Goal: Task Accomplishment & Management: Use online tool/utility

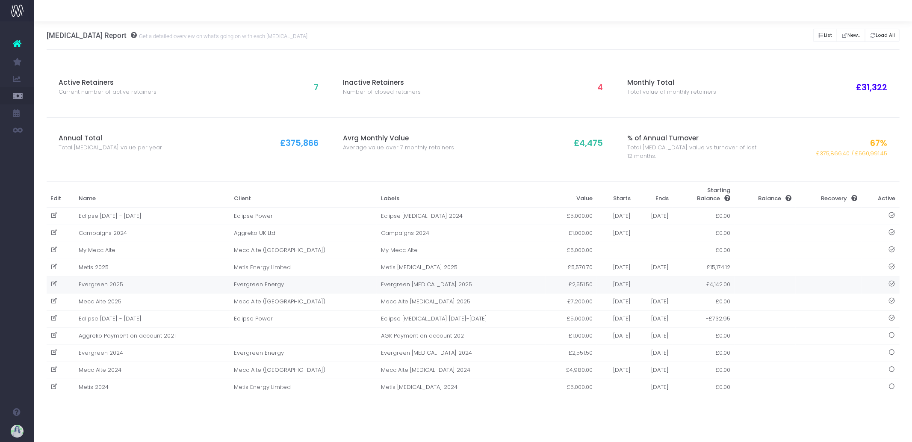
click at [182, 283] on td "Evergreen 2025" at bounding box center [151, 284] width 155 height 17
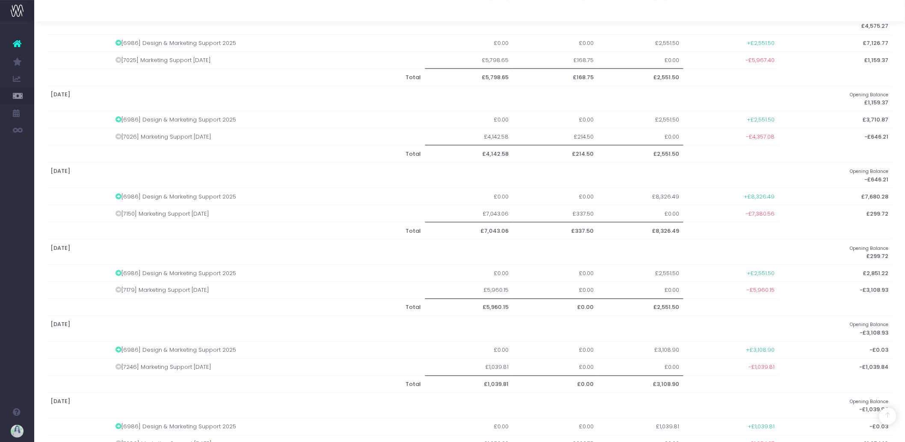
scroll to position [511, 0]
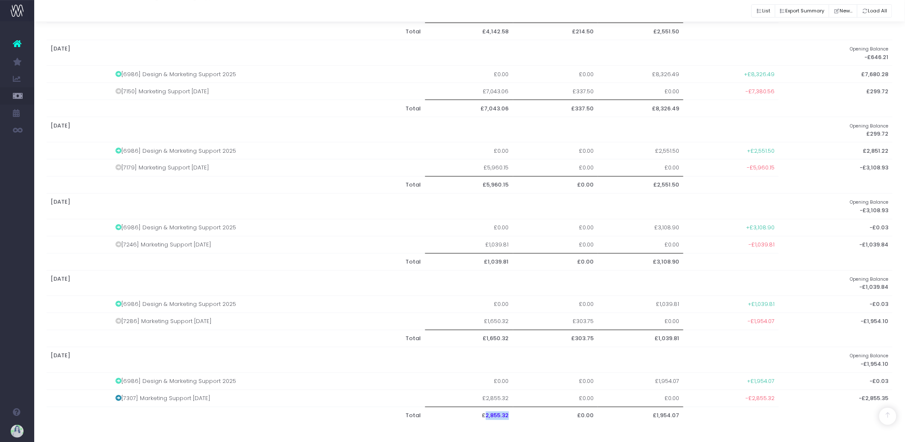
drag, startPoint x: 485, startPoint y: 416, endPoint x: 511, endPoint y: 417, distance: 25.7
click at [511, 417] on th "£2,855.32" at bounding box center [469, 415] width 88 height 17
copy th "2,855.32"
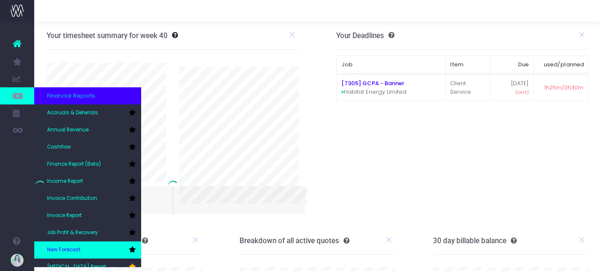
click at [132, 250] on icon at bounding box center [132, 249] width 7 height 6
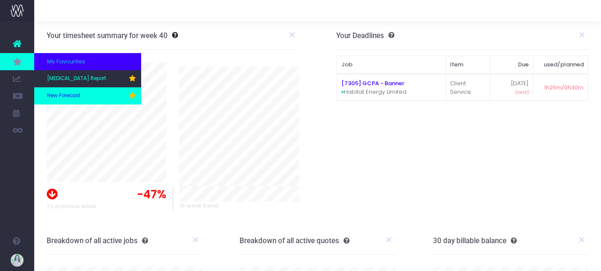
click at [96, 99] on link "New Forecast" at bounding box center [87, 95] width 107 height 17
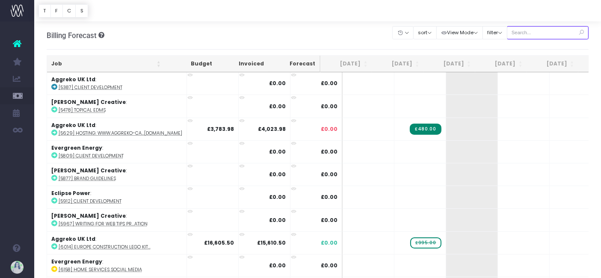
click at [534, 33] on input "text" at bounding box center [548, 32] width 82 height 13
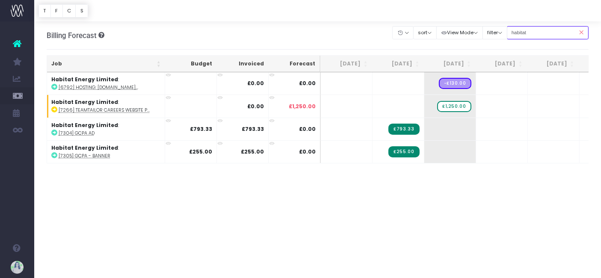
type input "habitat"
click at [435, 83] on span "+" at bounding box center [437, 83] width 26 height 22
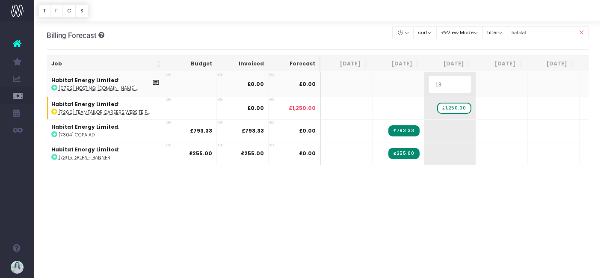
type input "130"
click at [411, 235] on body "Oh my... this is bad. wayahead wasn't able to load this page. Please contact su…" at bounding box center [300, 139] width 601 height 278
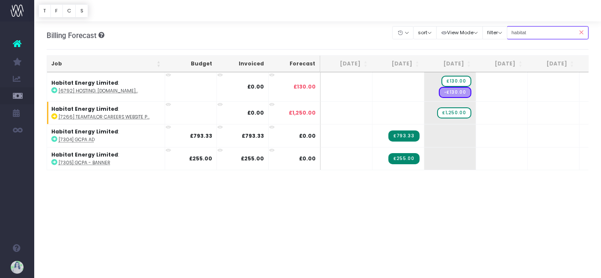
drag, startPoint x: 542, startPoint y: 32, endPoint x: 528, endPoint y: 33, distance: 14.1
click at [528, 33] on input "habitat" at bounding box center [548, 32] width 82 height 13
type input "h"
type input "relode"
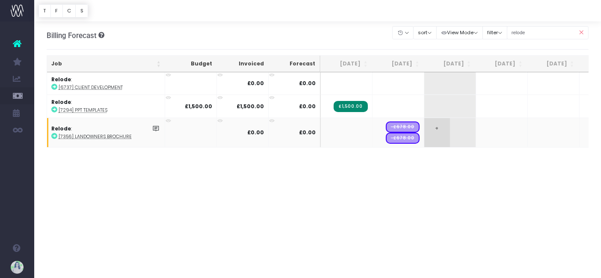
click at [432, 130] on span "+" at bounding box center [437, 132] width 26 height 29
click at [437, 130] on span "+" at bounding box center [437, 132] width 26 height 29
click at [437, 130] on input "text" at bounding box center [450, 132] width 43 height 17
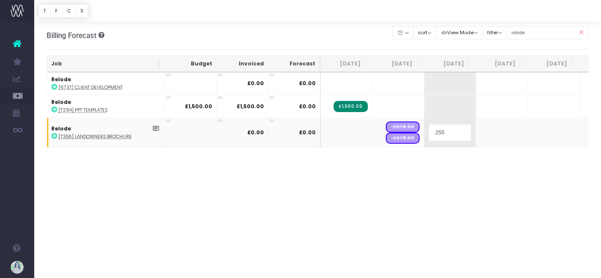
type input "2550"
click at [482, 203] on body "Oh my... this is bad. wayahead wasn't able to load this page. Please contact su…" at bounding box center [300, 139] width 601 height 278
click at [431, 129] on span "+" at bounding box center [437, 132] width 26 height 29
type input "1764"
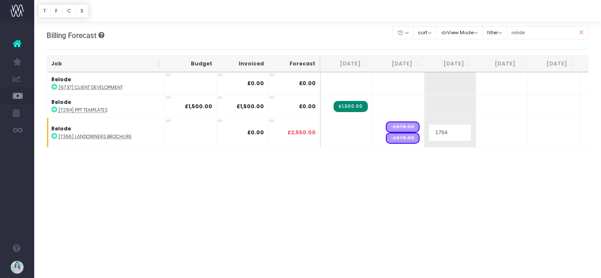
click at [494, 247] on body "Oh my... this is bad. wayahead wasn't able to load this page. Please contact su…" at bounding box center [300, 139] width 601 height 278
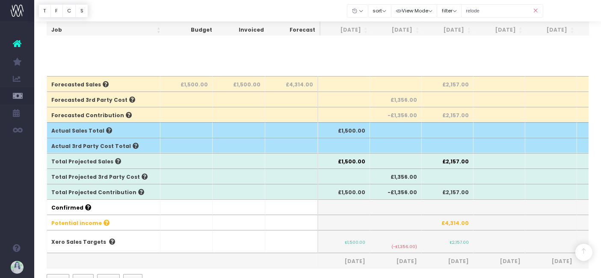
scroll to position [190, 0]
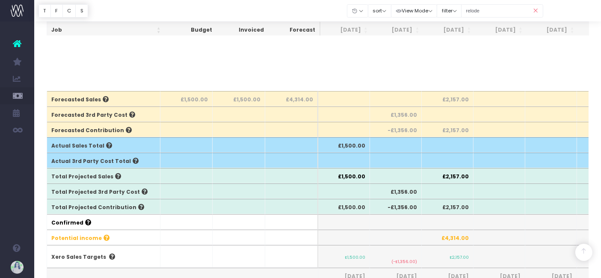
click at [538, 9] on icon at bounding box center [535, 11] width 15 height 18
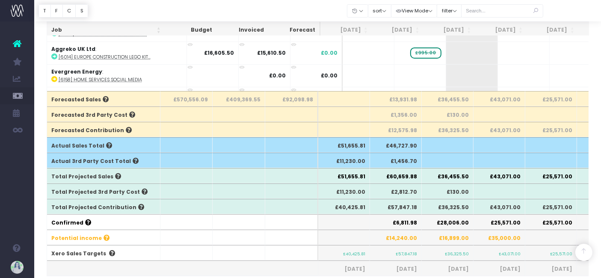
click at [536, 9] on icon at bounding box center [535, 11] width 15 height 18
drag, startPoint x: 394, startPoint y: 206, endPoint x: 419, endPoint y: 206, distance: 25.7
click at [419, 206] on th "£57,847.18" at bounding box center [396, 206] width 52 height 15
click at [407, 224] on th "£6,811.98" at bounding box center [396, 221] width 52 height 15
drag, startPoint x: 390, startPoint y: 237, endPoint x: 417, endPoint y: 236, distance: 27.4
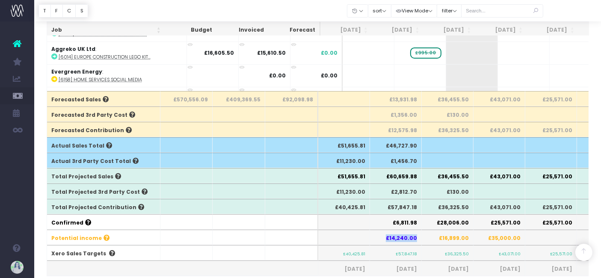
click at [417, 236] on th "£14,240.00" at bounding box center [396, 237] width 52 height 15
click at [419, 236] on th "£14,240.00" at bounding box center [396, 237] width 52 height 15
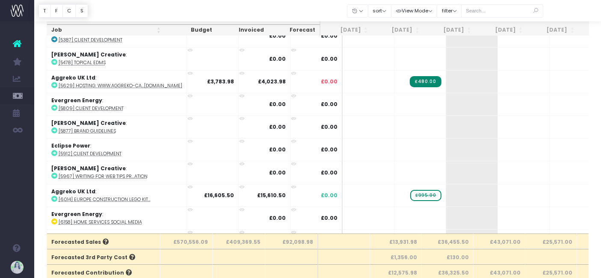
scroll to position [0, 0]
